Goal: Transaction & Acquisition: Book appointment/travel/reservation

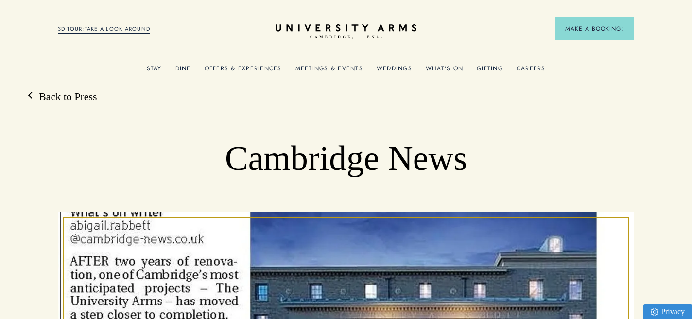
click at [133, 28] on link "3D TOUR:TAKE A LOOK AROUND" at bounding box center [104, 29] width 93 height 9
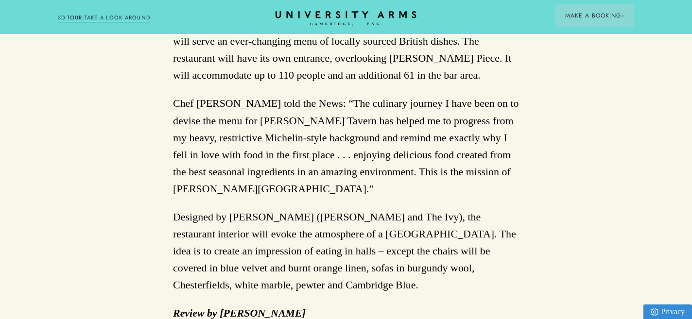
scroll to position [1490, 0]
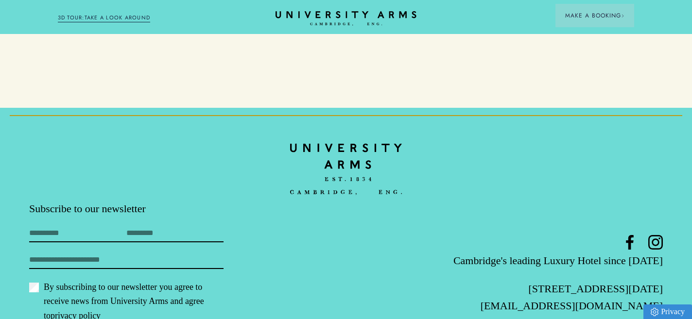
click at [78, 227] on input "First Name" at bounding box center [77, 234] width 97 height 15
type input "******"
type input "**********"
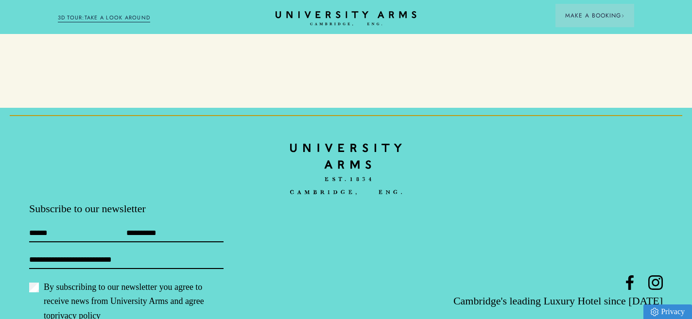
scroll to position [1530, 0]
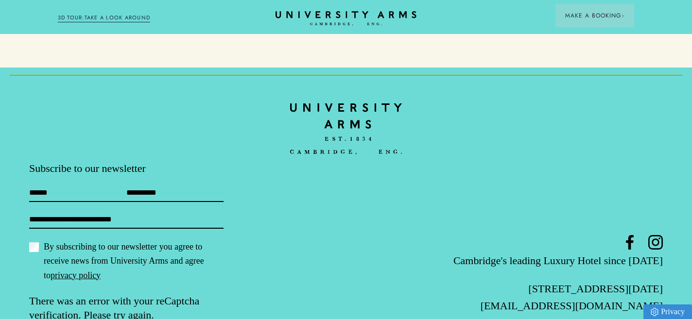
click at [62, 294] on p "There was an error with your reCaptcha verification. Please try again." at bounding box center [134, 308] width 211 height 29
click at [96, 240] on label "By subscribing to our newsletter you agree to receive news from University Arms…" at bounding box center [126, 261] width 194 height 42
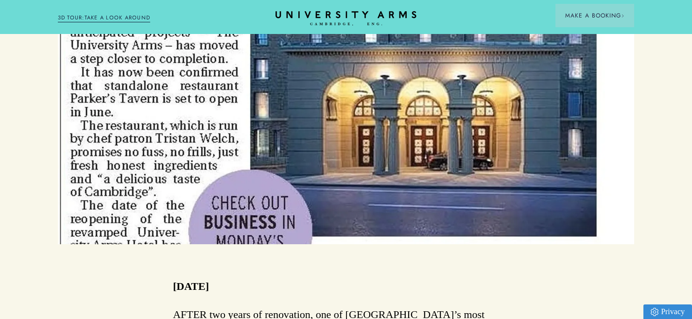
scroll to position [0, 0]
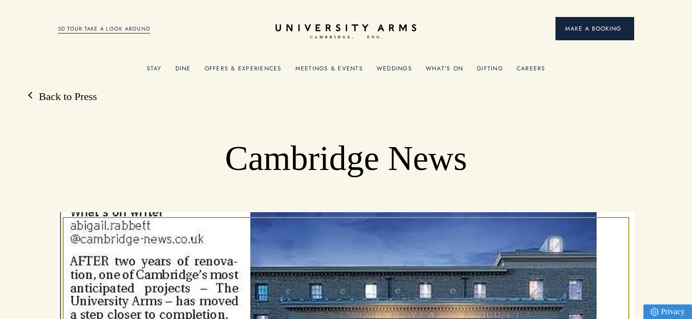
click at [587, 17] on button "Make a Booking" at bounding box center [594, 28] width 79 height 23
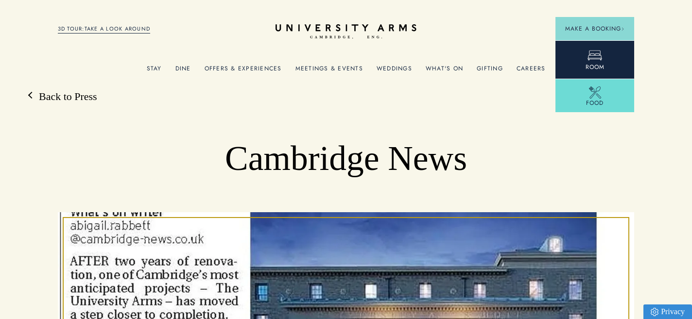
click at [597, 69] on span "Room" at bounding box center [594, 67] width 19 height 9
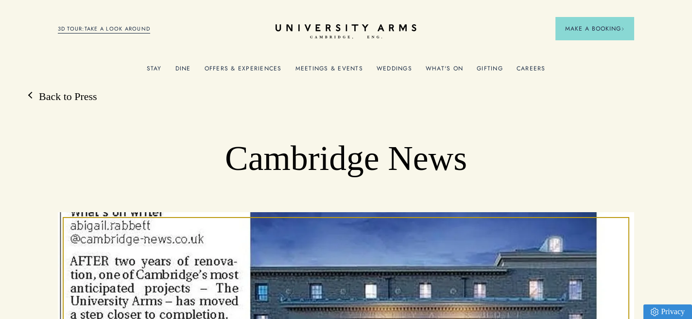
click at [261, 70] on link "Offers & Experiences" at bounding box center [242, 71] width 77 height 13
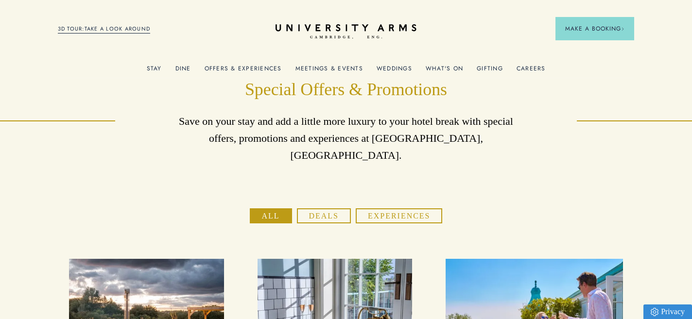
click at [330, 208] on button "Deals" at bounding box center [324, 216] width 54 height 16
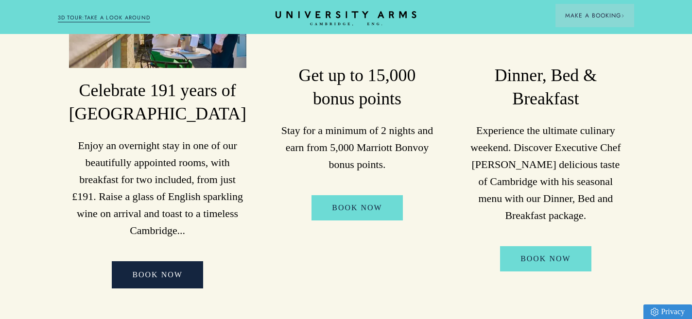
scroll to position [308, 0]
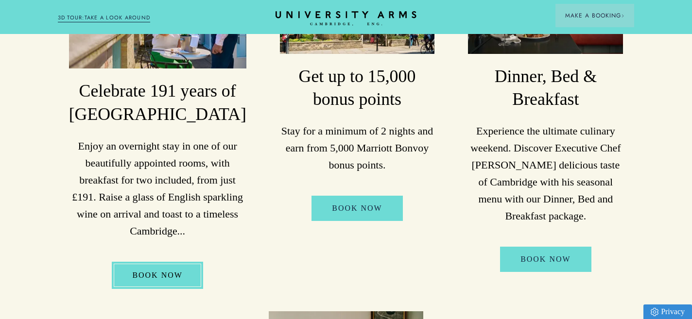
click at [157, 262] on link "BOOK NOW" at bounding box center [157, 275] width 91 height 27
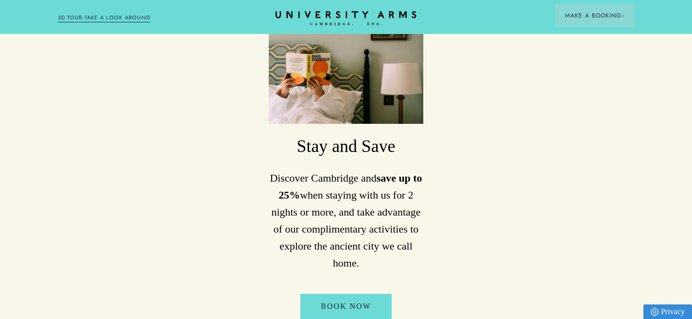
scroll to position [612, 0]
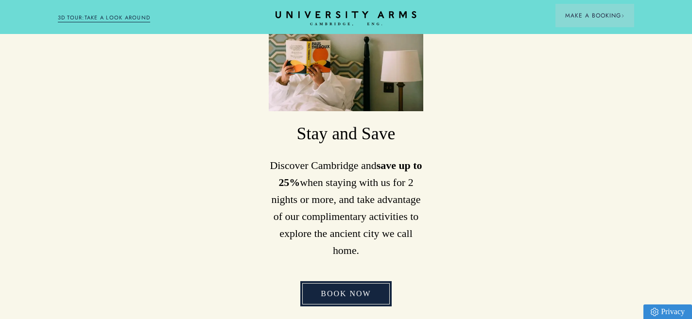
click at [366, 281] on link "Book Now" at bounding box center [345, 293] width 91 height 25
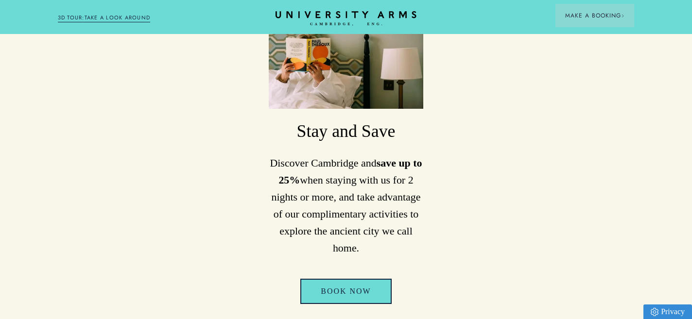
scroll to position [613, 0]
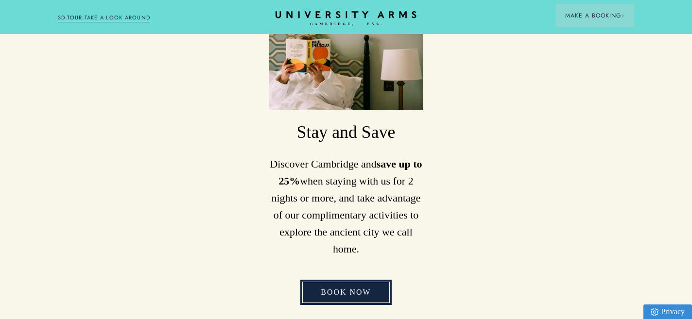
click at [349, 280] on link "Book Now" at bounding box center [345, 292] width 91 height 25
